Goal: Task Accomplishment & Management: Manage account settings

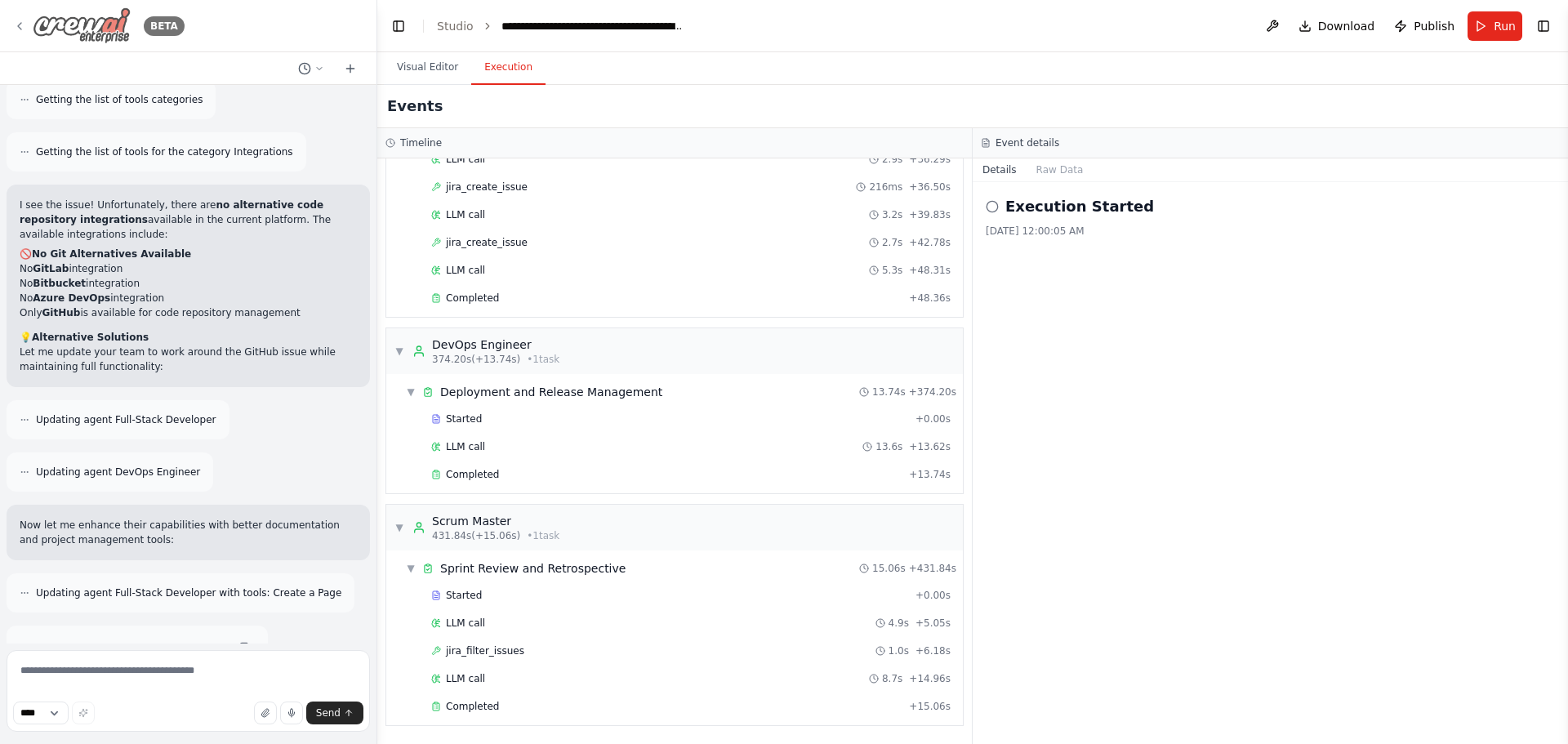
click at [24, 18] on div "BETA" at bounding box center [98, 25] width 172 height 36
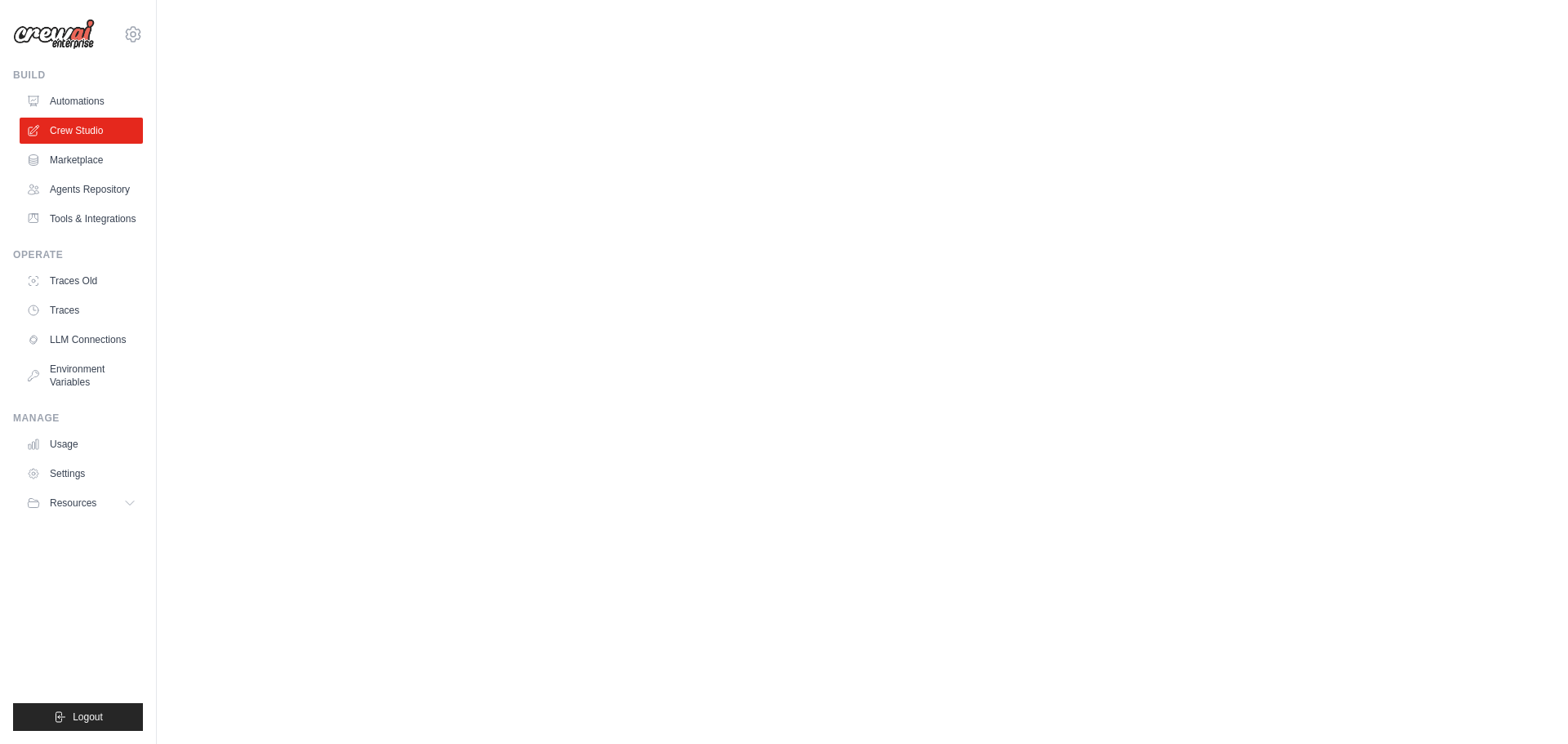
drag, startPoint x: 647, startPoint y: 221, endPoint x: 613, endPoint y: 292, distance: 78.7
click at [613, 289] on body "[EMAIL_ADDRESS][DOMAIN_NAME] Settings Build Automations" at bounding box center [784, 372] width 1568 height 744
